Goal: Transaction & Acquisition: Purchase product/service

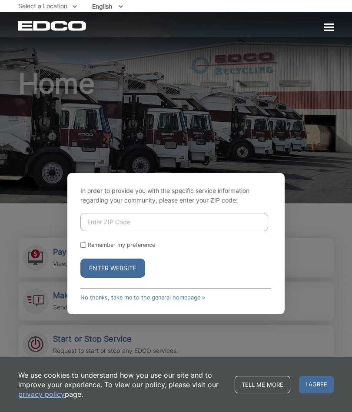
scroll to position [122, 0]
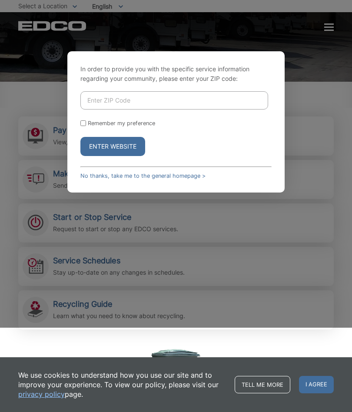
click at [182, 109] on input "Enter ZIP Code" at bounding box center [174, 100] width 188 height 18
type input "92082"
click at [87, 126] on div "Remember my preference" at bounding box center [175, 123] width 191 height 7
click at [86, 126] on input "Remember my preference" at bounding box center [83, 123] width 6 height 6
checkbox input "true"
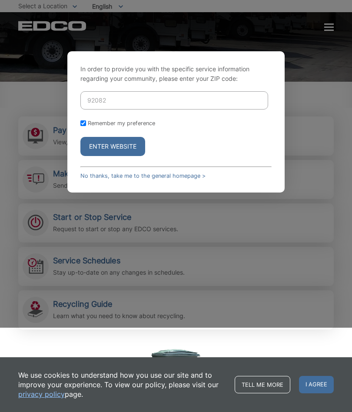
click at [123, 156] on button "Enter Website" at bounding box center [112, 146] width 65 height 19
click at [120, 156] on button "Enter Website" at bounding box center [112, 146] width 65 height 19
click at [131, 137] on button "Enter Website" at bounding box center [112, 146] width 65 height 19
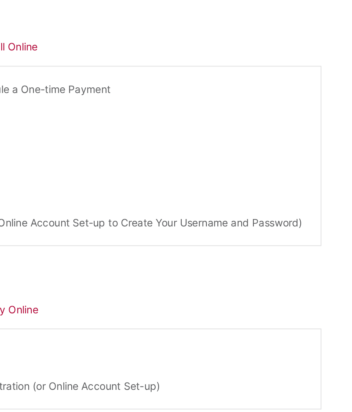
scroll to position [70, 0]
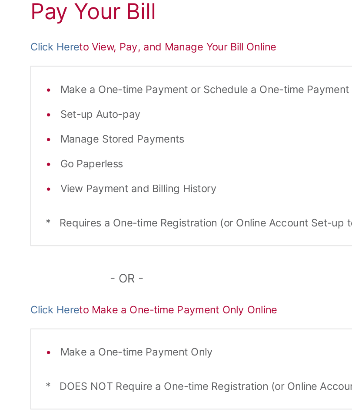
click at [36, 108] on link "Click Here" at bounding box center [32, 113] width 29 height 10
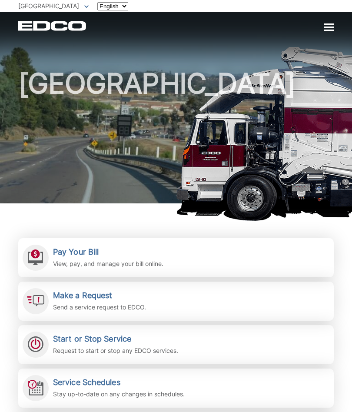
click at [328, 33] on div "[GEOGRAPHIC_DATA]" at bounding box center [175, 107] width 315 height 191
click at [331, 28] on div at bounding box center [329, 27] width 10 height 7
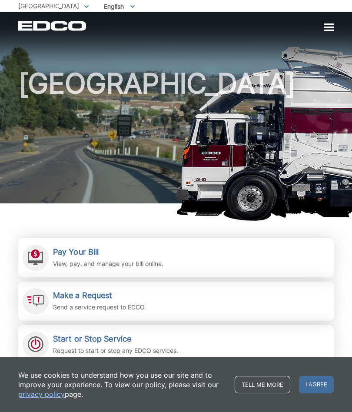
click at [327, 28] on div at bounding box center [329, 27] width 10 height 1
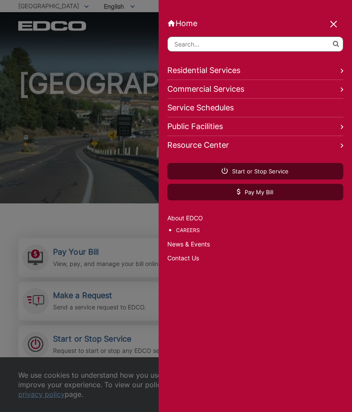
click at [286, 194] on link "Pay My Bill" at bounding box center [255, 192] width 176 height 17
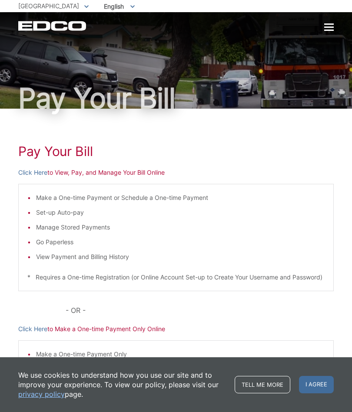
click at [328, 26] on div at bounding box center [329, 27] width 10 height 7
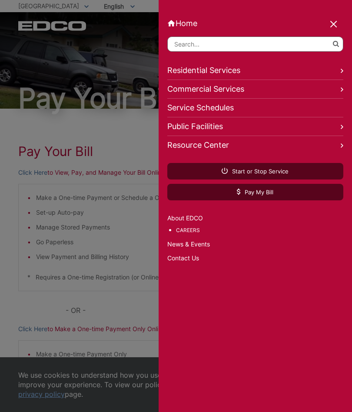
click at [85, 243] on div at bounding box center [176, 206] width 352 height 412
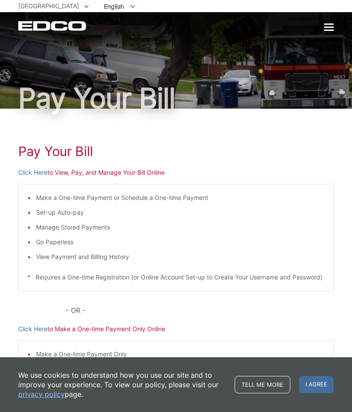
click at [32, 31] on icon "EDCO Logo" at bounding box center [52, 26] width 69 height 10
click at [332, 31] on div at bounding box center [329, 27] width 10 height 7
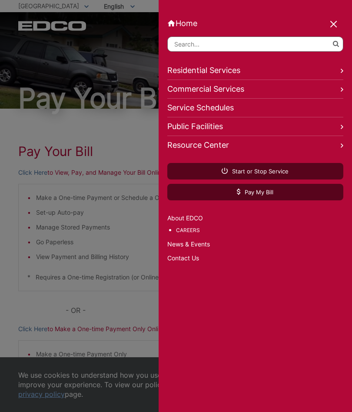
click at [238, 74] on link "Residential Services" at bounding box center [255, 70] width 176 height 19
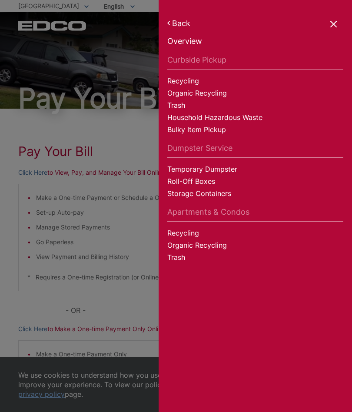
click at [192, 134] on link "Bulky Item Pickup" at bounding box center [255, 131] width 176 height 12
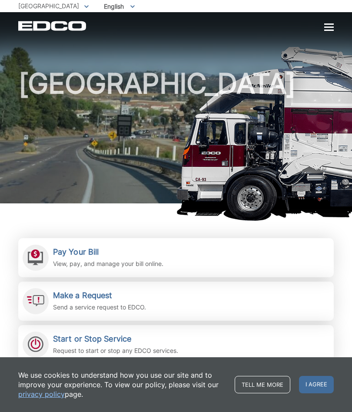
click at [333, 29] on div at bounding box center [329, 27] width 10 height 7
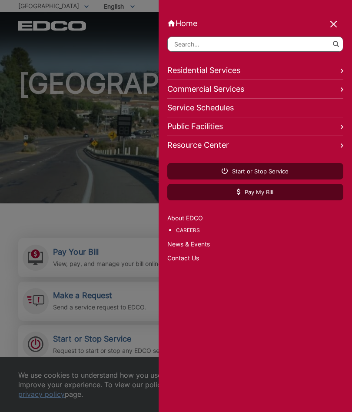
click at [242, 98] on link "Commercial Services" at bounding box center [255, 89] width 176 height 19
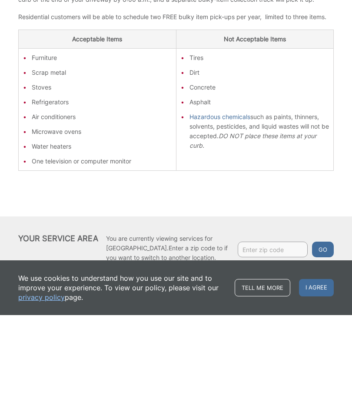
click at [133, 209] on li "Air conditioners" at bounding box center [102, 214] width 140 height 10
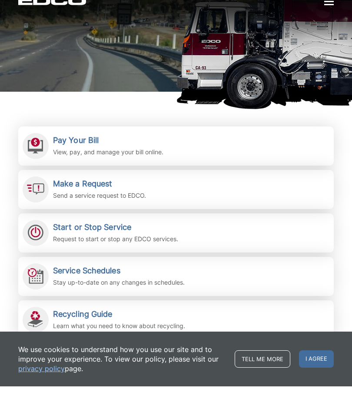
scroll to position [89, 0]
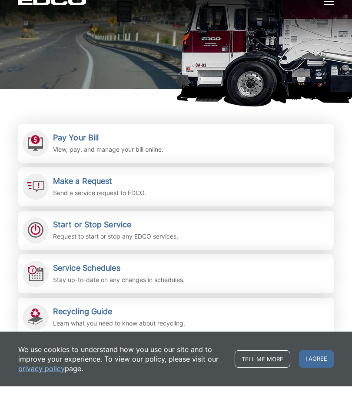
click at [187, 193] on link "Make a Request Send a service request to EDCO." at bounding box center [175, 212] width 315 height 39
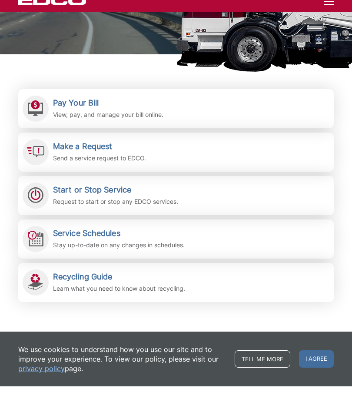
scroll to position [0, 0]
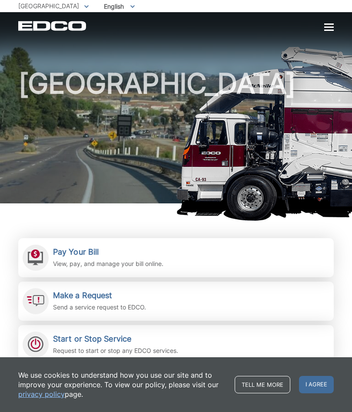
click at [332, 26] on div at bounding box center [329, 27] width 10 height 7
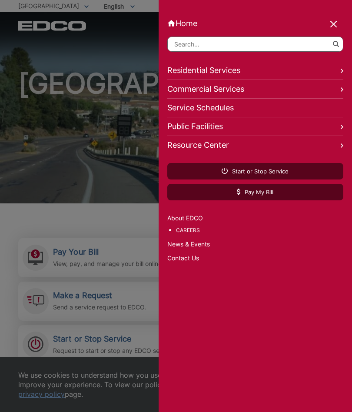
click at [236, 71] on link "Residential Services" at bounding box center [255, 70] width 176 height 19
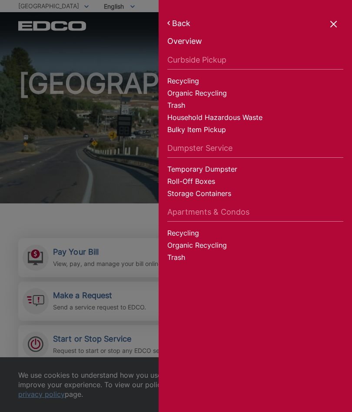
click at [228, 172] on link "Temporary Dumpster" at bounding box center [255, 170] width 176 height 12
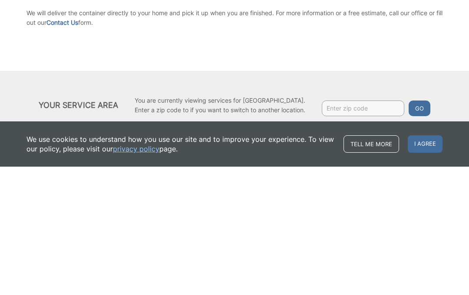
scroll to position [148, 0]
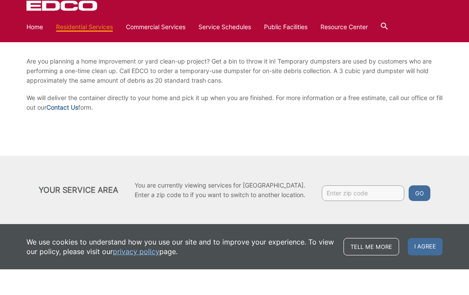
click at [27, 48] on link "Home" at bounding box center [35, 53] width 17 height 10
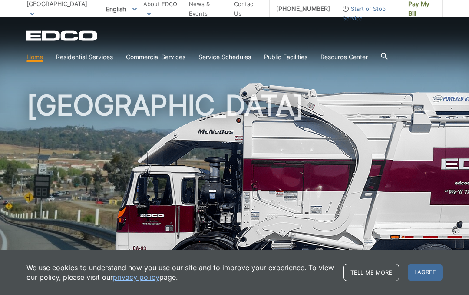
click at [445, 86] on img at bounding box center [360, 191] width 502 height 217
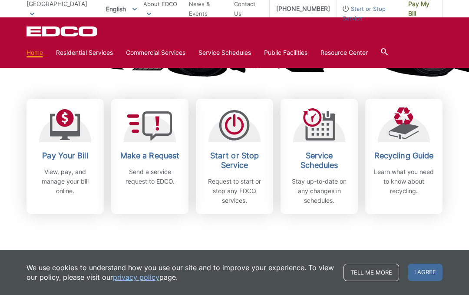
scroll to position [216, 0]
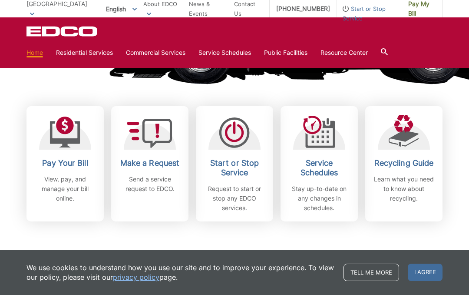
click at [64, 139] on icon at bounding box center [65, 134] width 30 height 27
click at [62, 116] on link "Pay Your Bill View, pay, and manage your bill online." at bounding box center [65, 163] width 77 height 115
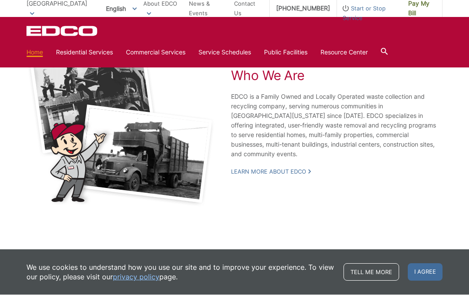
scroll to position [1635, 0]
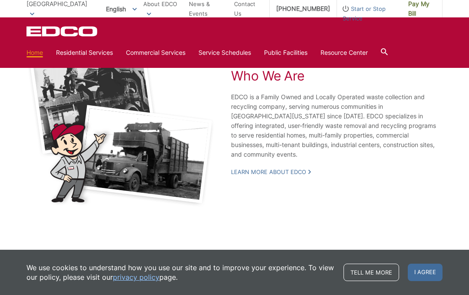
click at [429, 276] on span "I agree" at bounding box center [425, 271] width 35 height 17
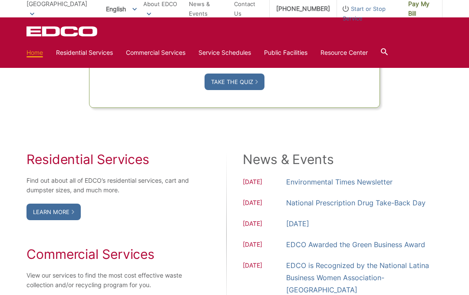
scroll to position [639, 0]
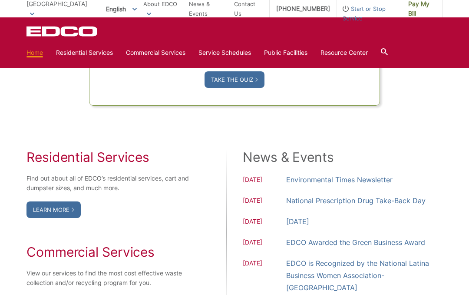
click at [37, 56] on link "Home" at bounding box center [35, 53] width 17 height 10
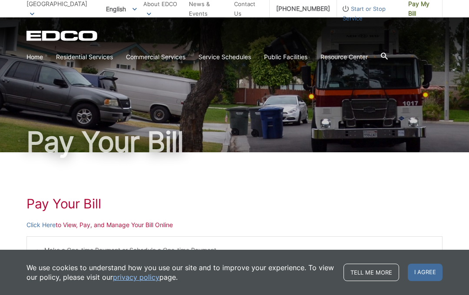
scroll to position [89, 0]
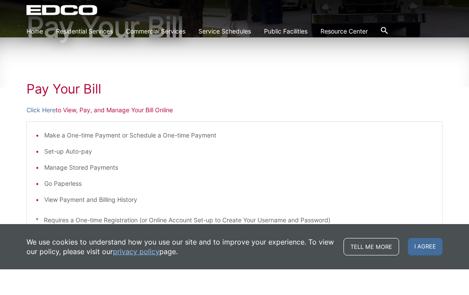
click at [73, 133] on p "Click Here to View, Pay, and Manage Your Bill Online" at bounding box center [235, 136] width 416 height 10
click at [40, 135] on link "Click Here" at bounding box center [41, 136] width 29 height 10
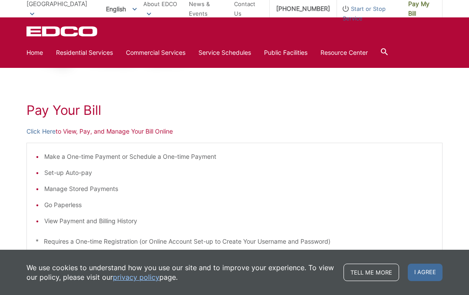
scroll to position [0, 0]
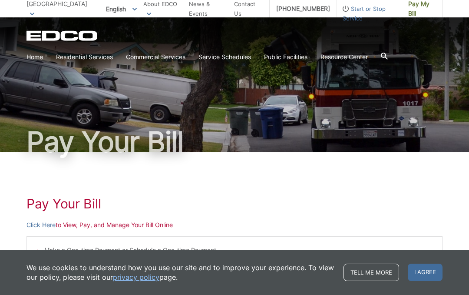
click at [204, 107] on div "Pay Your Bill" at bounding box center [235, 84] width 416 height 135
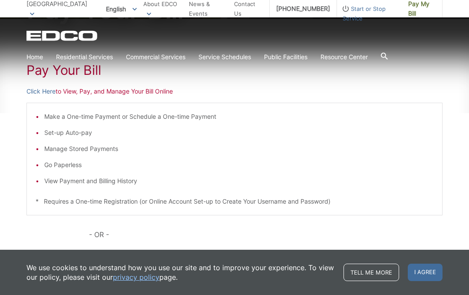
scroll to position [136, 0]
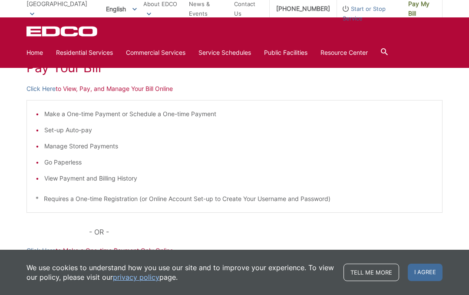
click at [70, 131] on li "Set-up Auto-pay" at bounding box center [238, 130] width 389 height 10
click at [66, 133] on li "Set-up Auto-pay" at bounding box center [238, 130] width 389 height 10
click at [80, 132] on li "Set-up Auto-pay" at bounding box center [238, 130] width 389 height 10
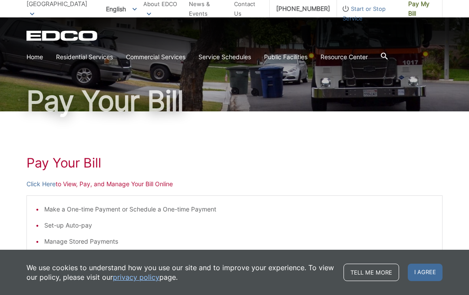
scroll to position [0, 0]
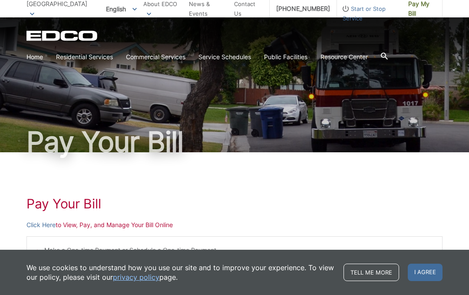
click at [252, 45] on div "EDCO Logo Home Residential Services Curbside Pickup Recycling Organic Recycling…" at bounding box center [235, 47] width 416 height 35
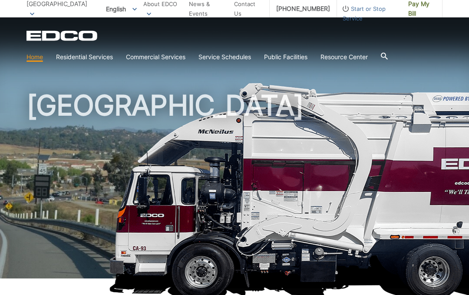
click at [302, 236] on h1 "[GEOGRAPHIC_DATA]" at bounding box center [235, 186] width 416 height 191
click at [254, 48] on div "EDCO Logo Home Residential Services Curbside Pickup Recycling Organic Recycling…" at bounding box center [235, 47] width 416 height 35
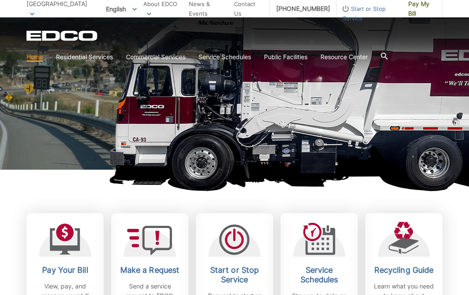
scroll to position [111, 0]
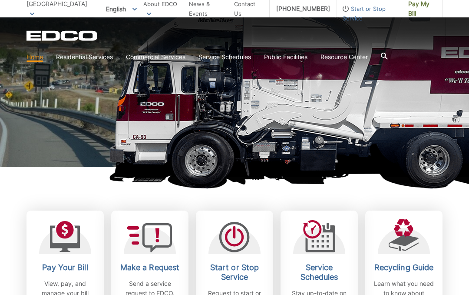
click at [71, 258] on link "Pay Your Bill View, pay, and manage your bill online." at bounding box center [65, 267] width 77 height 115
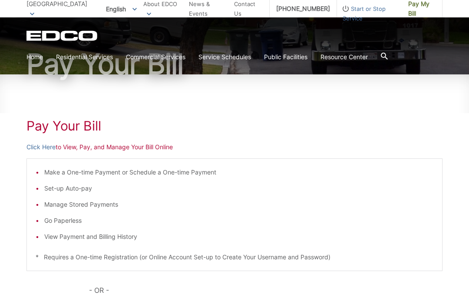
scroll to position [78, 0]
